Goal: Task Accomplishment & Management: Use online tool/utility

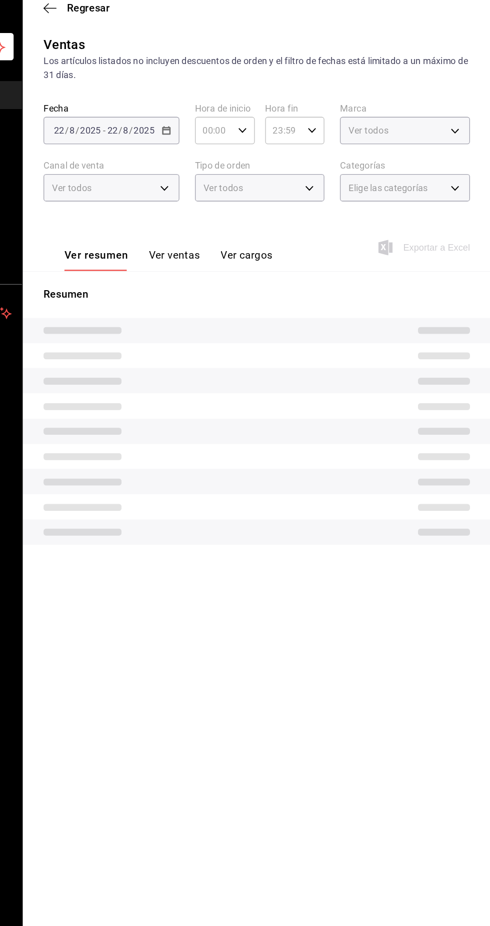
type input "85228e7a-0cc9-4b4d-8f4d-d065e8915bde,3a3dfd45-f2a6-443b-9b6e-2023d6b699b8,8682c…"
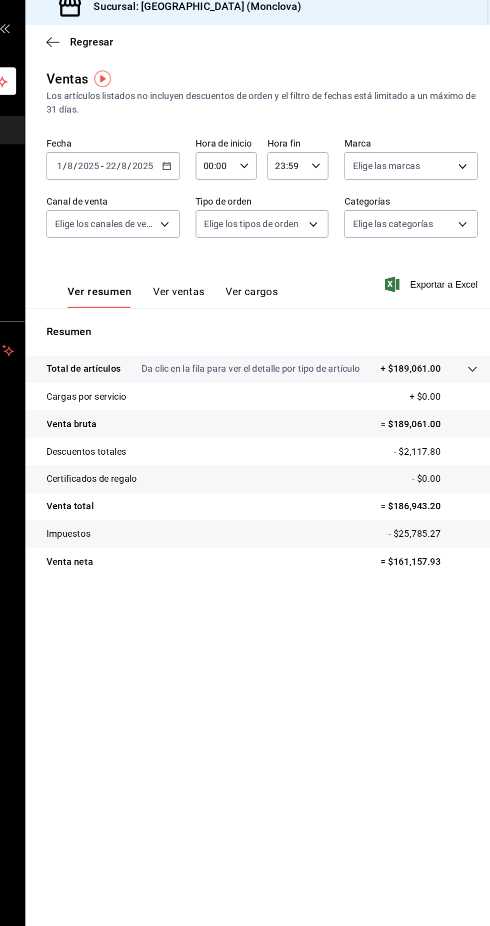
click at [238, 137] on icon "button" at bounding box center [237, 135] width 7 height 7
click at [217, 176] on li "Hoy" at bounding box center [194, 165] width 94 height 23
click at [308, 183] on body "Pregunta a Parrot AI Informes Menú Configuración Personal Facturación Inventari…" at bounding box center [245, 463] width 490 height 926
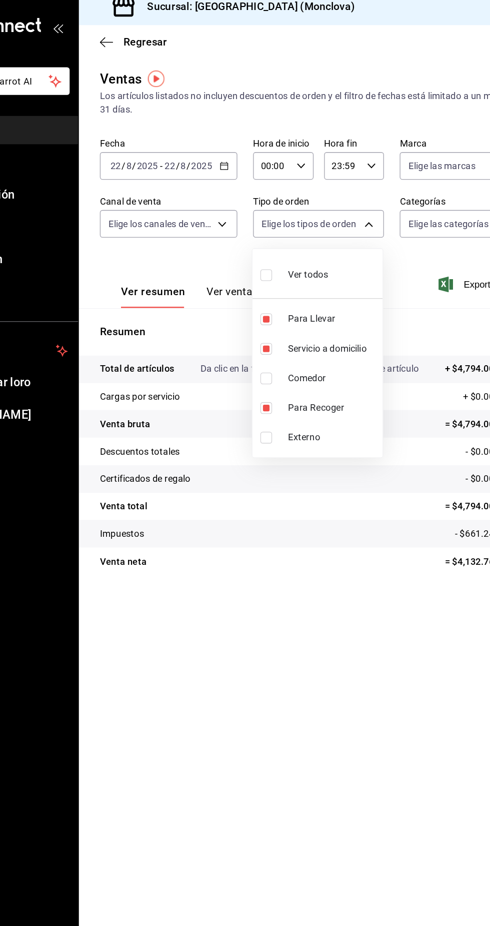
click at [335, 428] on div at bounding box center [245, 463] width 490 height 926
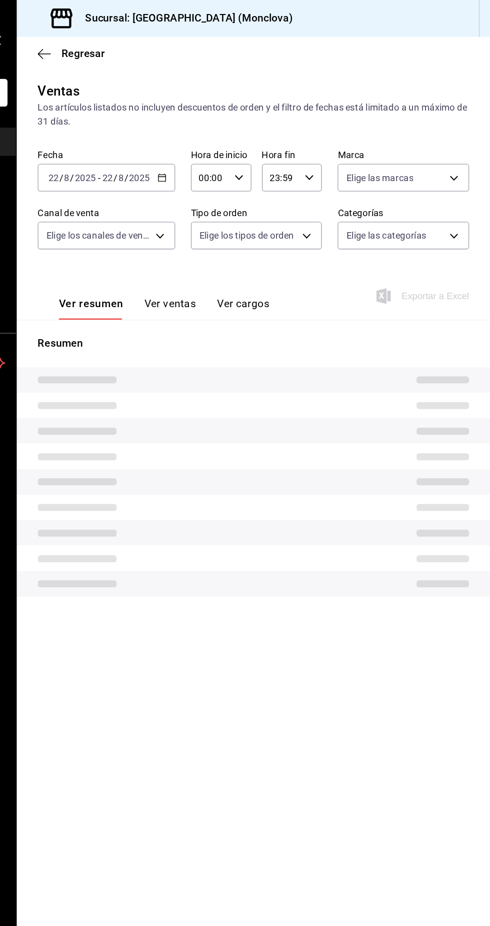
type input "85228e7a-0cc9-4b4d-8f4d-d065e8915bde,3a3dfd45-f2a6-443b-9b6e-2023d6b699b8,8682c…"
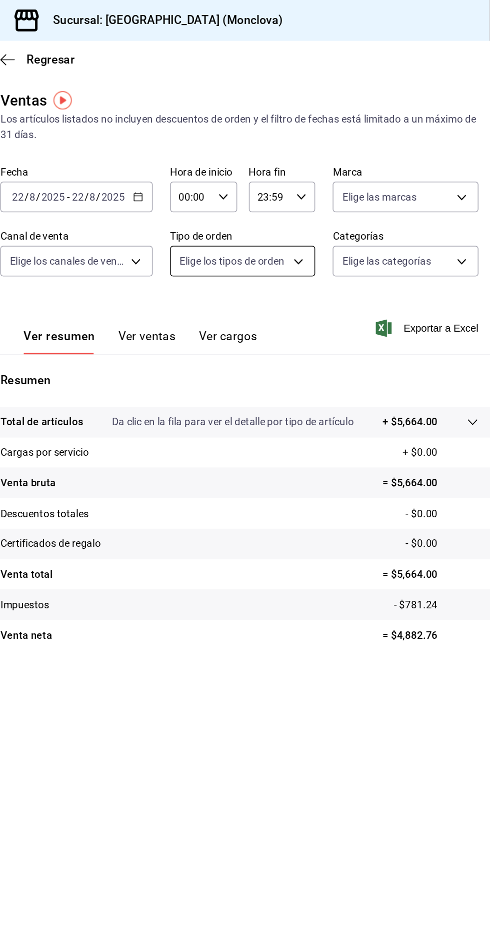
click at [278, 175] on body "Pregunta a Parrot AI Informes Menú Configuración Personal Facturación Inventari…" at bounding box center [245, 463] width 490 height 926
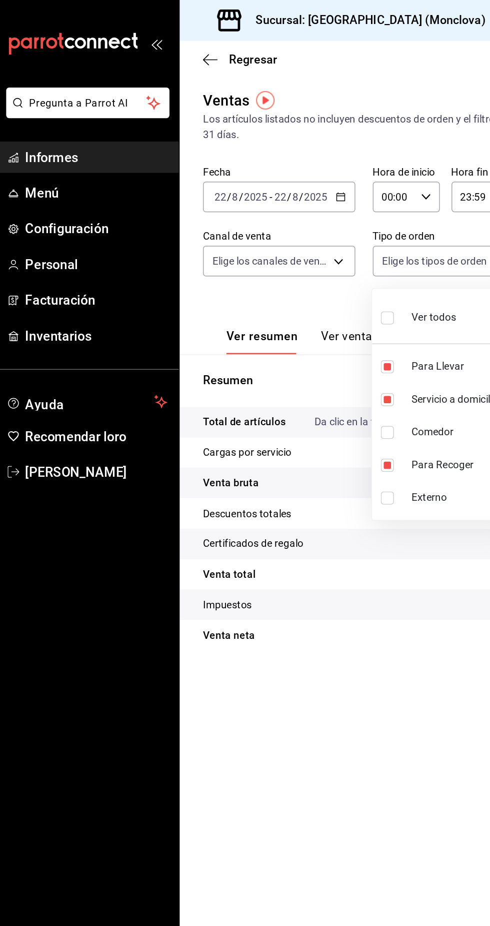
click at [141, 209] on div at bounding box center [245, 463] width 490 height 926
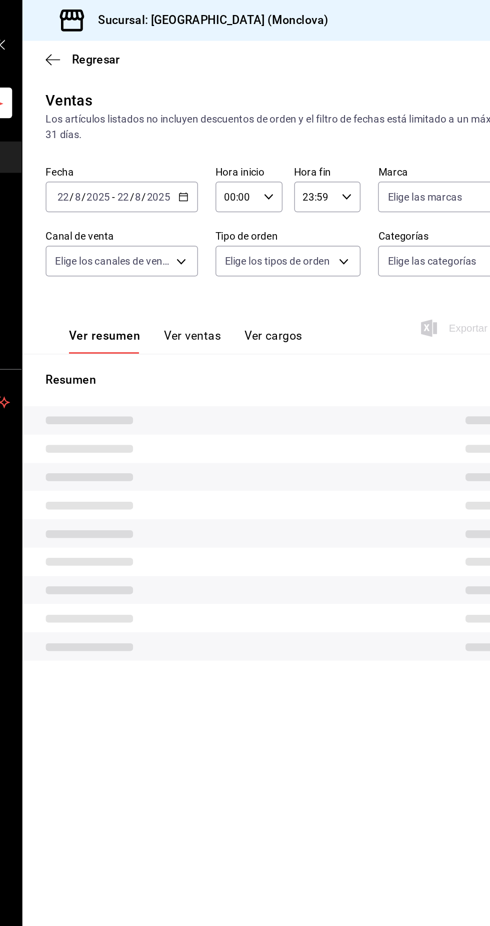
type input "85228e7a-0cc9-4b4d-8f4d-d065e8915bde,3a3dfd45-f2a6-443b-9b6e-2023d6b699b8,8682c…"
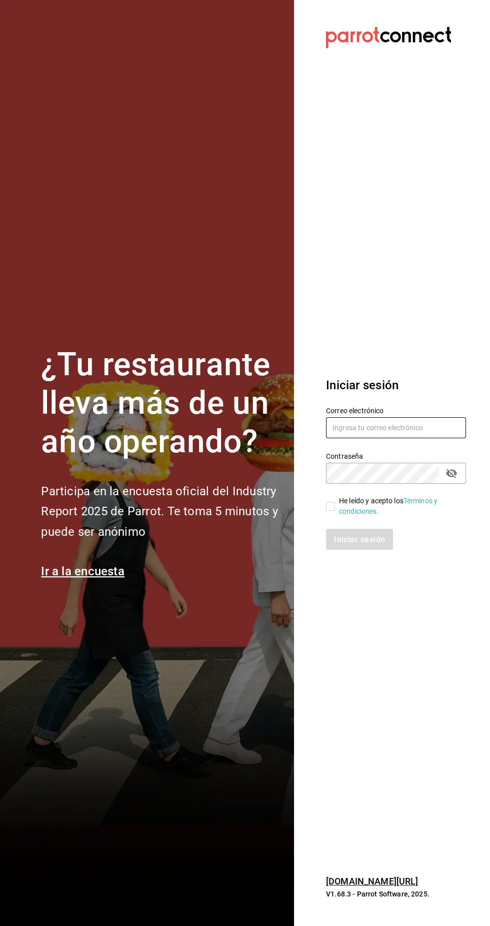
click at [437, 438] on input "text" at bounding box center [396, 427] width 140 height 21
type input "josuecarranza94@bmr.com"
click at [349, 515] on font "Términos y condiciones." at bounding box center [388, 506] width 99 height 19
click at [330, 511] on input "He leído y acepto los Términos y condiciones." at bounding box center [330, 506] width 9 height 9
checkbox input "true"
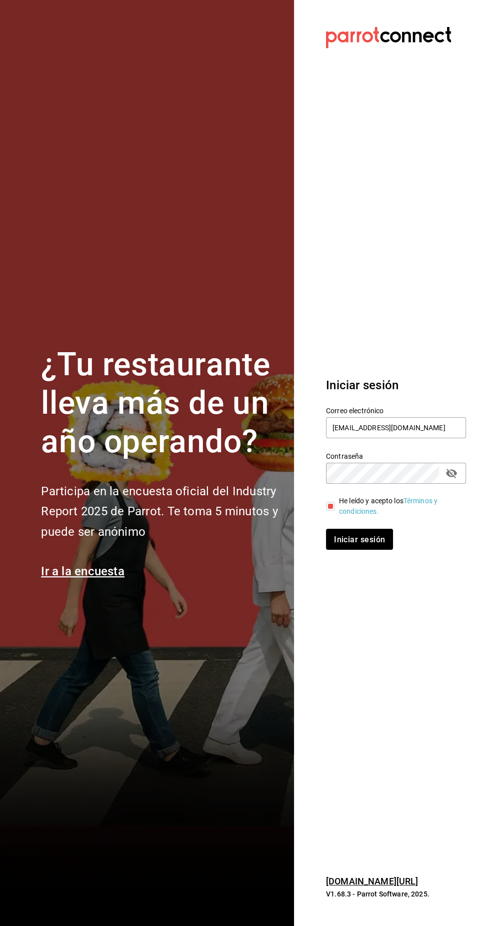
click at [344, 515] on font "Términos y condiciones." at bounding box center [388, 506] width 99 height 19
click at [364, 550] on button "Iniciar sesión" at bounding box center [360, 539] width 68 height 21
click at [379, 607] on section "Datos incorrectos. Verifica que tu Correo o Contraseña estén bien escritos. Ini…" at bounding box center [392, 463] width 196 height 926
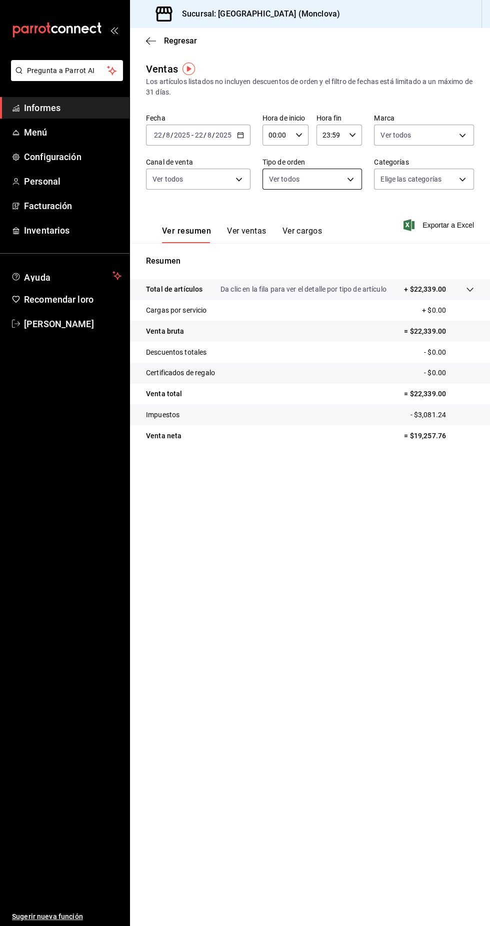
click at [302, 181] on body "Pregunta a Parrot AI Informes Menú Configuración Personal Facturación Inventari…" at bounding box center [245, 463] width 490 height 926
click at [336, 272] on font "Servicio a domicilio" at bounding box center [319, 274] width 60 height 8
type input "3a3dfd45-f2a6-443b-9b6e-2023d6b699b8"
checkbox input "true"
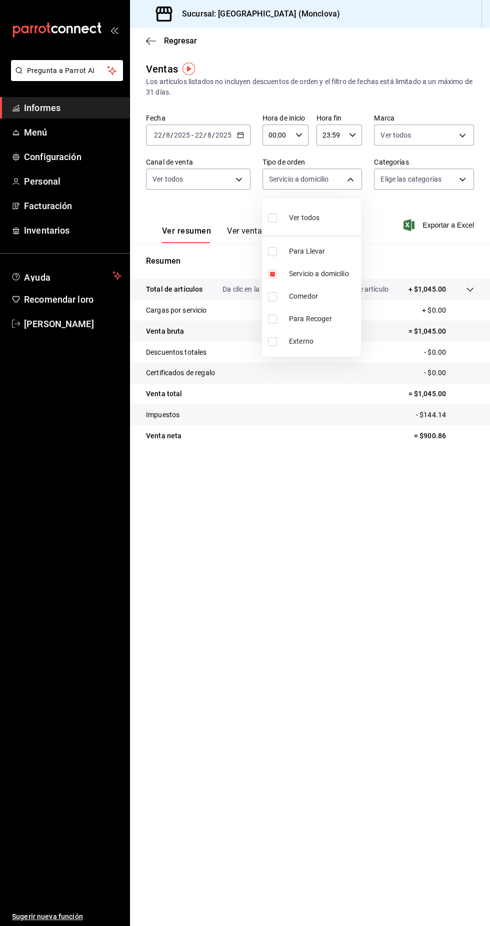
click at [324, 253] on span "Para Llevar" at bounding box center [323, 251] width 68 height 11
type input "3a3dfd45-f2a6-443b-9b6e-2023d6b699b8,85228e7a-0cc9-4b4d-8f4d-d065e8915bde"
checkbox input "true"
click at [324, 323] on span "Para Recoger" at bounding box center [323, 319] width 68 height 11
type input "3a3dfd45-f2a6-443b-9b6e-2023d6b699b8,85228e7a-0cc9-4b4d-8f4d-d065e8915bde,8682c…"
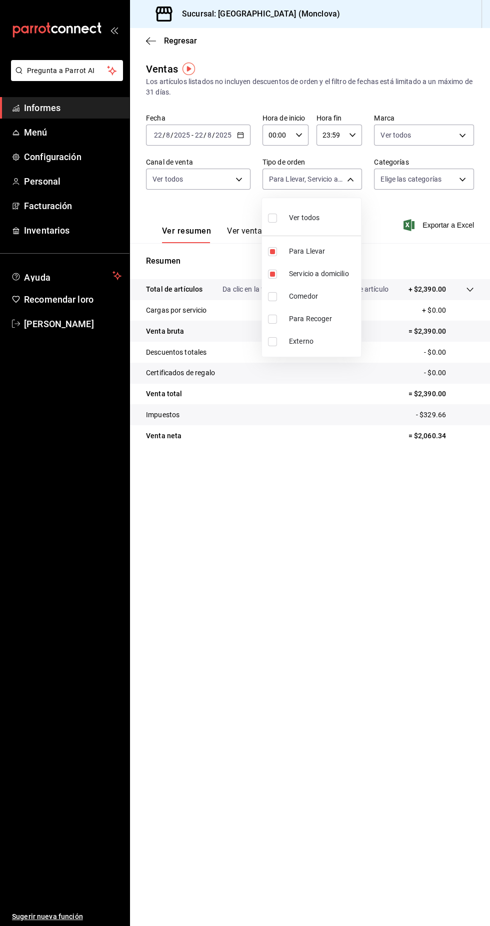
checkbox input "true"
click at [379, 565] on div at bounding box center [245, 463] width 490 height 926
